Goal: Check status: Check status

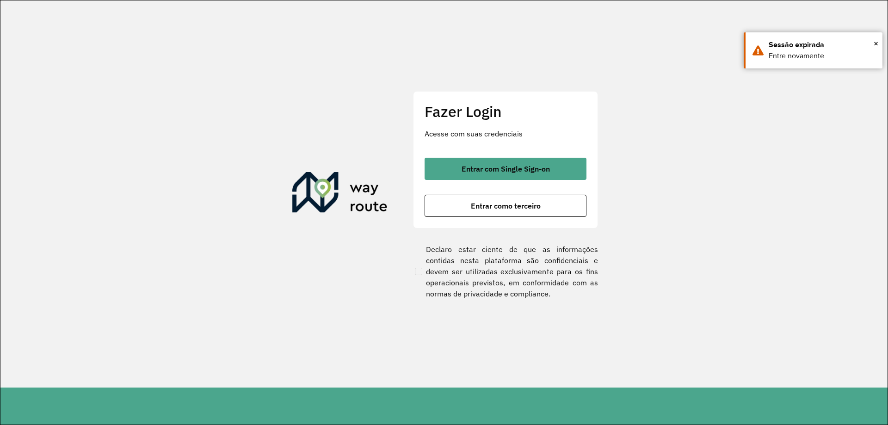
click at [521, 183] on div "Entrar com Single Sign-on Entrar como terceiro" at bounding box center [505, 187] width 162 height 59
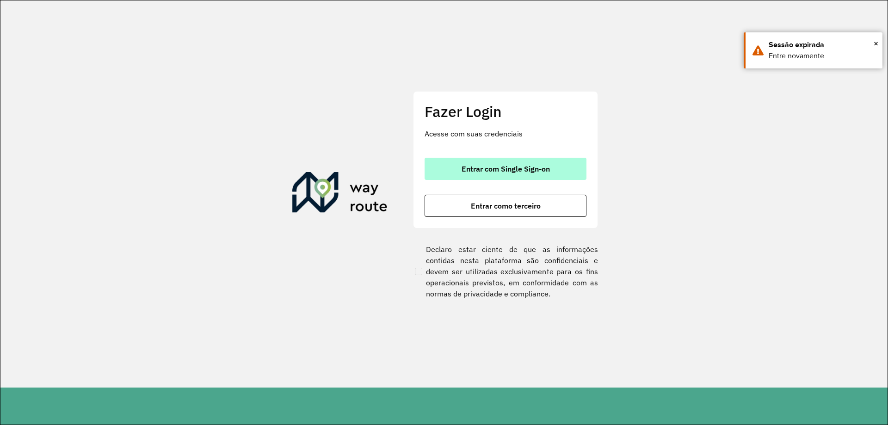
click at [524, 172] on span "Entrar com Single Sign-on" at bounding box center [505, 168] width 88 height 7
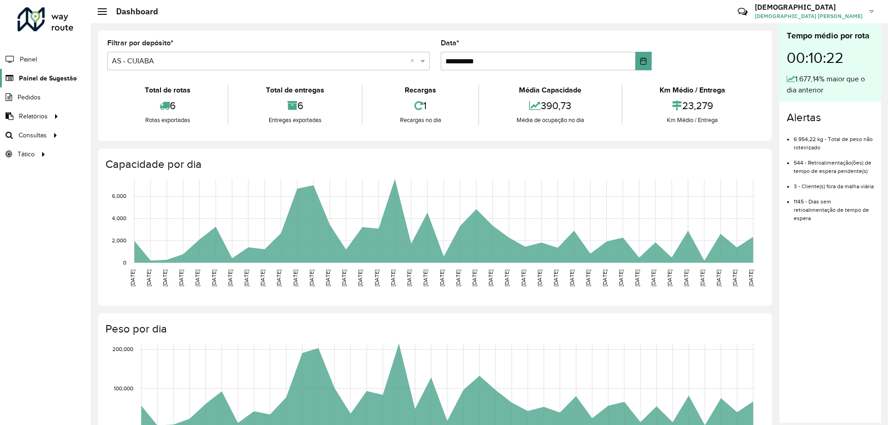
click at [46, 76] on span "Painel de Sugestão" at bounding box center [48, 79] width 58 height 10
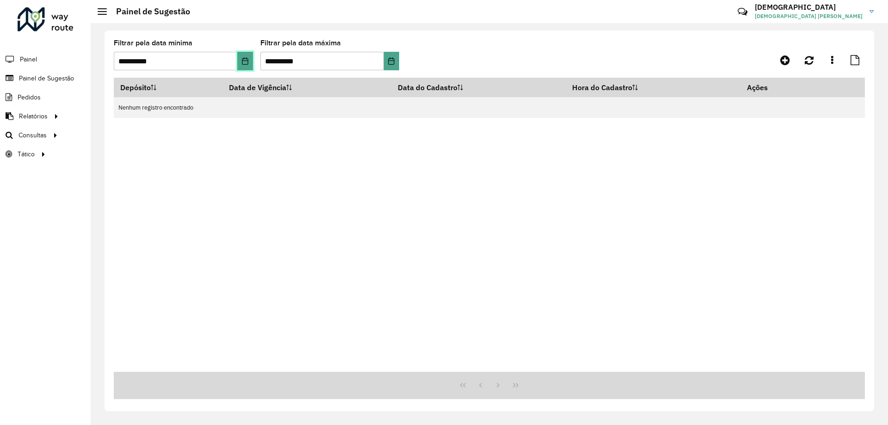
click at [245, 63] on icon "Choose Date" at bounding box center [244, 60] width 7 height 7
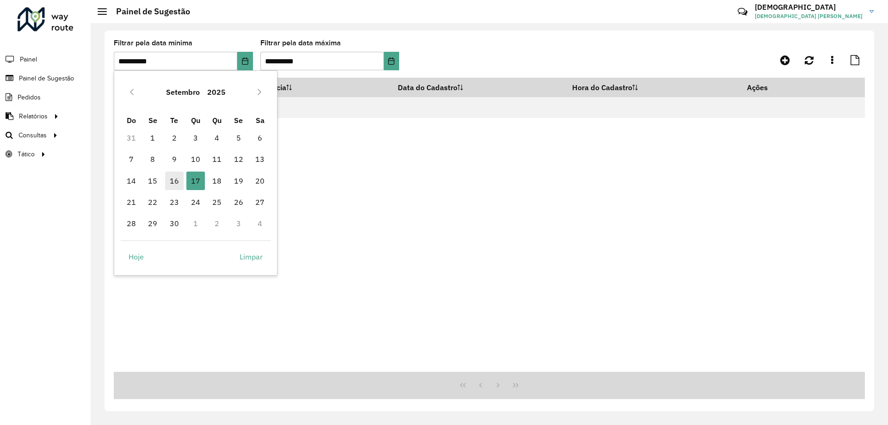
click at [171, 182] on span "16" at bounding box center [174, 181] width 18 height 18
type input "**********"
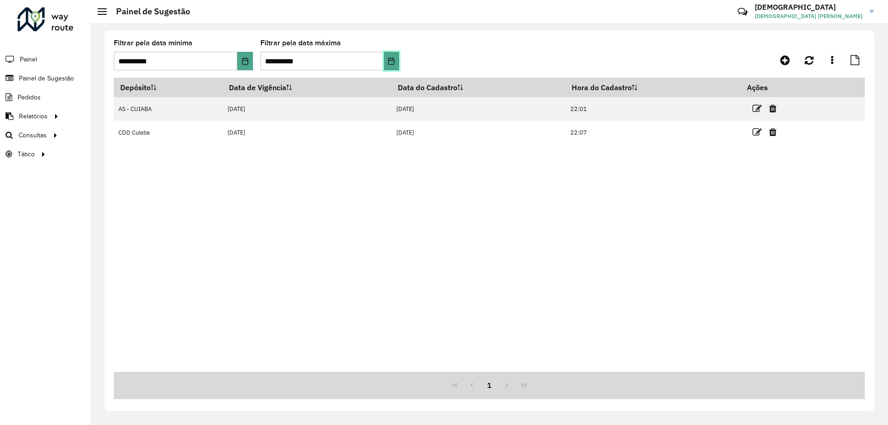
click at [395, 60] on icon "Choose Date" at bounding box center [390, 60] width 7 height 7
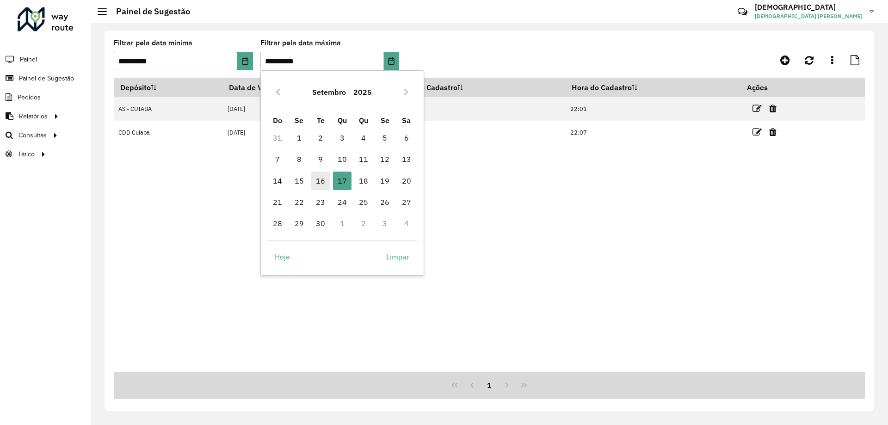
click at [324, 178] on span "16" at bounding box center [320, 181] width 18 height 18
type input "**********"
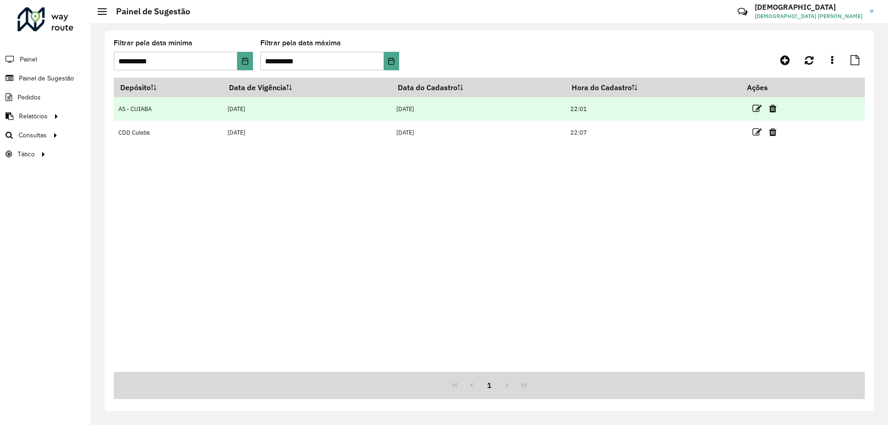
click at [474, 116] on td "[DATE]" at bounding box center [478, 109] width 174 height 24
click at [756, 107] on icon at bounding box center [756, 108] width 9 height 9
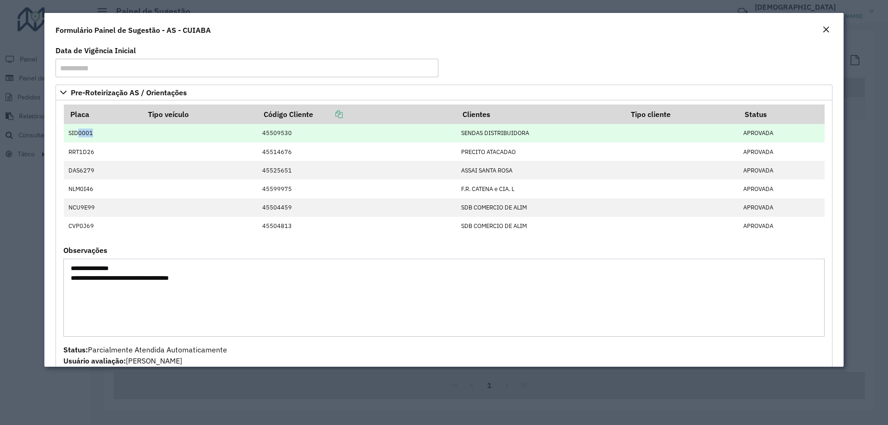
drag, startPoint x: 79, startPoint y: 135, endPoint x: 108, endPoint y: 135, distance: 29.6
click at [108, 135] on td "SID0001" at bounding box center [103, 133] width 78 height 18
click at [109, 135] on td "SID0001" at bounding box center [103, 133] width 78 height 18
